Goal: Task Accomplishment & Management: Complete application form

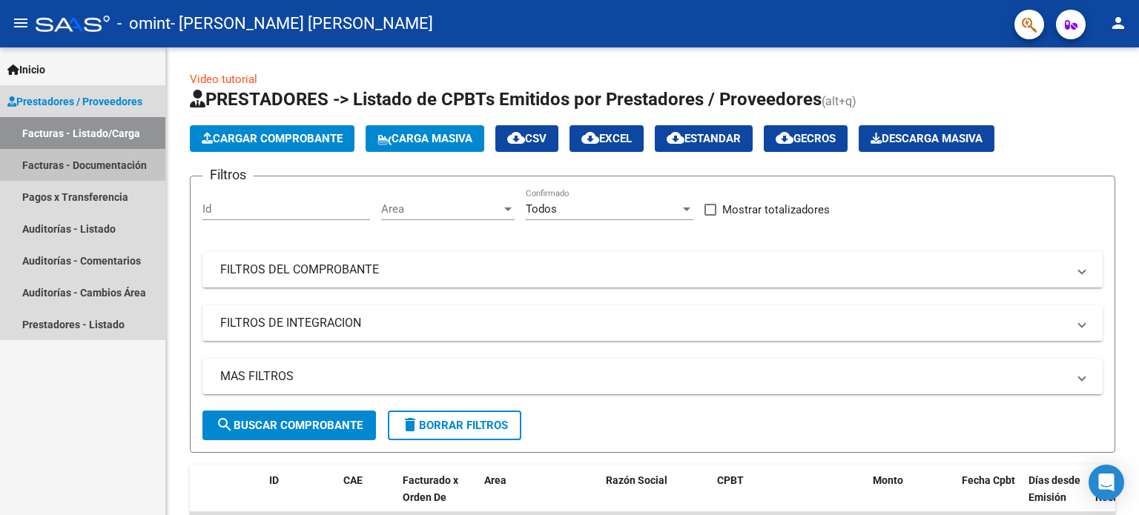
click at [75, 159] on link "Facturas - Documentación" at bounding box center [82, 165] width 165 height 32
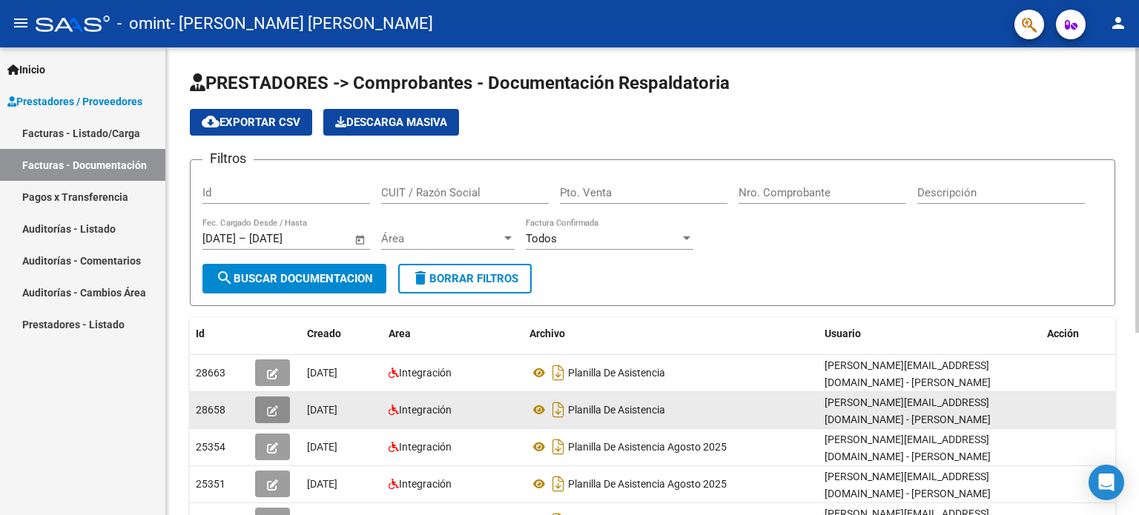
click at [280, 409] on button "button" at bounding box center [272, 410] width 35 height 27
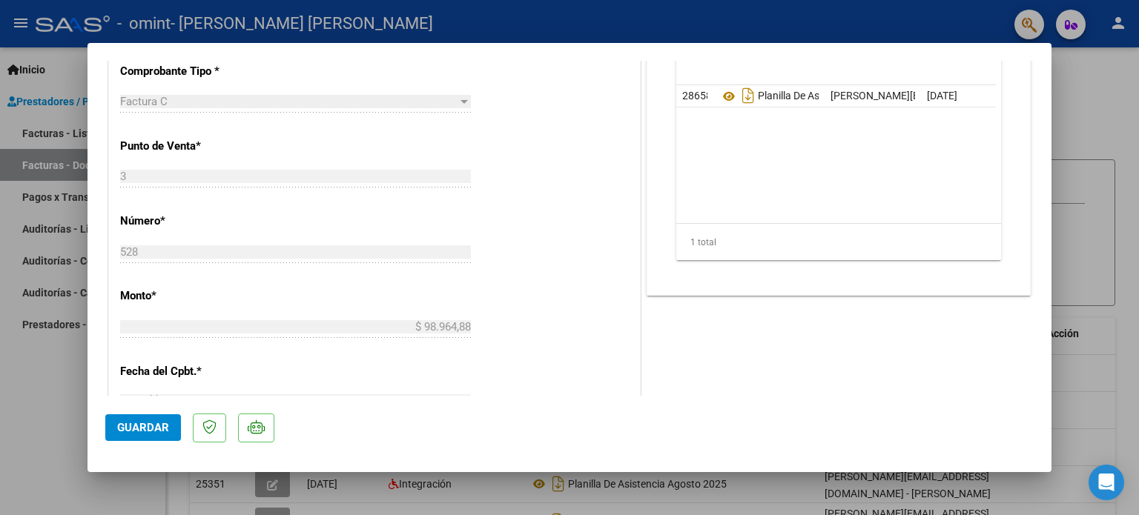
scroll to position [919, 0]
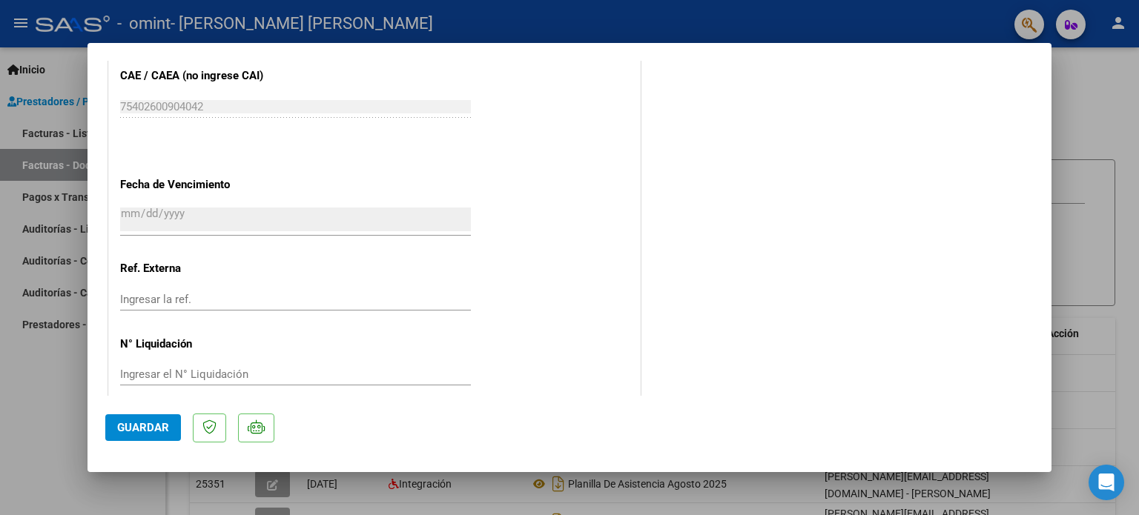
click at [1102, 106] on div at bounding box center [569, 257] width 1139 height 515
type input "$ 0,00"
